Goal: Task Accomplishment & Management: Complete application form

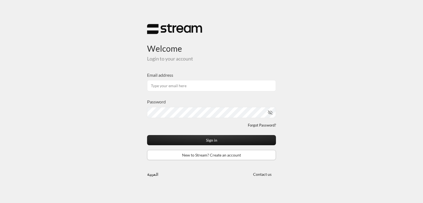
click at [194, 158] on link "New to Stream? Create an account" at bounding box center [211, 155] width 129 height 10
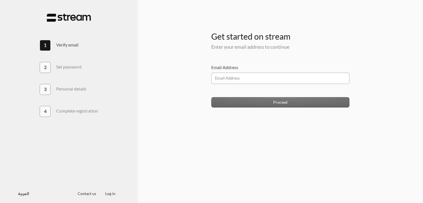
click at [231, 79] on input "Email Address" at bounding box center [280, 78] width 139 height 11
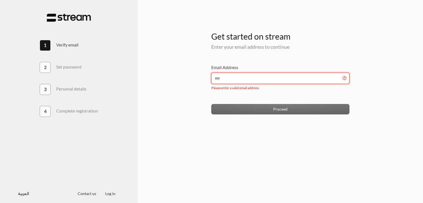
click at [231, 79] on input "mr" at bounding box center [280, 78] width 139 height 11
paste input "[EMAIL_ADDRESS][DOMAIN_NAME]"
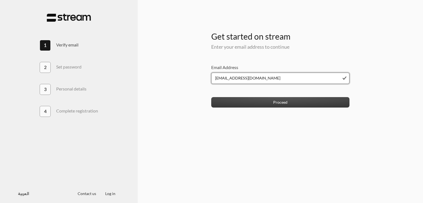
type input "[EMAIL_ADDRESS][DOMAIN_NAME]"
click at [264, 102] on button "Proceed" at bounding box center [280, 102] width 139 height 10
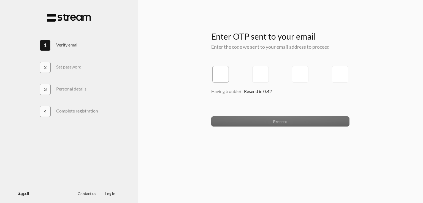
type input "8"
type input "2"
type input "5"
type input "3"
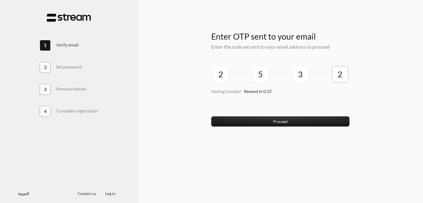
type input "2"
click at [211, 117] on button "Proceed" at bounding box center [280, 122] width 139 height 10
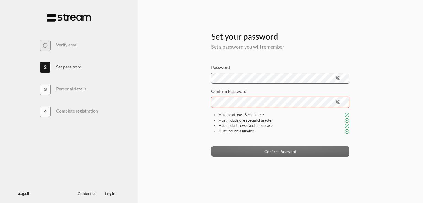
click at [338, 76] on icon "toggle password visibility" at bounding box center [338, 78] width 5 height 5
click at [338, 101] on icon "toggle password visibility" at bounding box center [338, 102] width 5 height 5
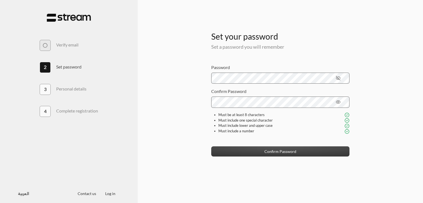
click at [258, 150] on button "Confirm Password" at bounding box center [280, 152] width 139 height 10
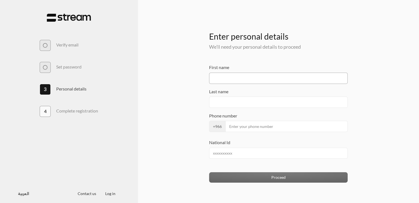
click at [241, 74] on input "First name" at bounding box center [278, 78] width 139 height 11
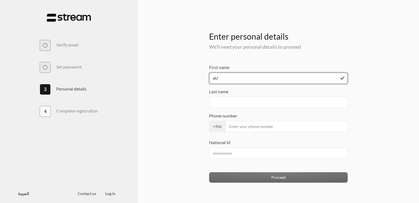
type input "q"
drag, startPoint x: 246, startPoint y: 79, endPoint x: 226, endPoint y: 77, distance: 20.0
click at [226, 77] on input "[DEMOGRAPHIC_DATA] Tabuk" at bounding box center [278, 78] width 139 height 11
type input "[DEMOGRAPHIC_DATA]"
click at [240, 100] on input "Last name" at bounding box center [278, 102] width 139 height 11
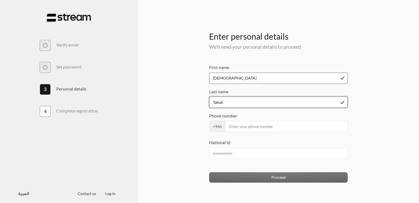
type input "Tabuk"
type input "0"
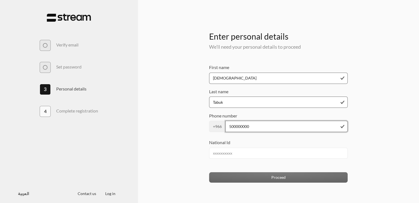
type input "500000000"
click at [243, 151] on input "National Id" at bounding box center [278, 153] width 139 height 11
type input "1046403927"
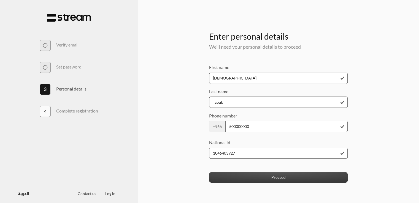
click at [265, 177] on button "Proceed" at bounding box center [278, 178] width 139 height 10
